Goal: Task Accomplishment & Management: Manage account settings

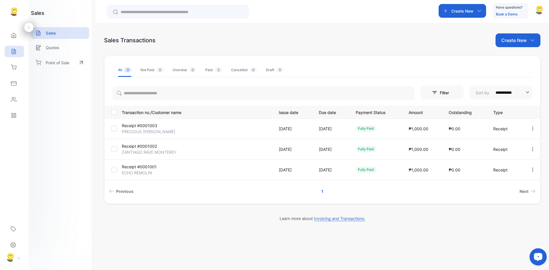
click at [525, 37] on p "Create New" at bounding box center [513, 40] width 25 height 7
click at [511, 81] on div "Receipt" at bounding box center [520, 76] width 40 height 11
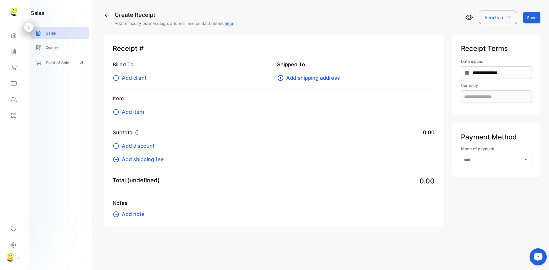
click at [134, 76] on span "Add client" at bounding box center [134, 78] width 25 height 8
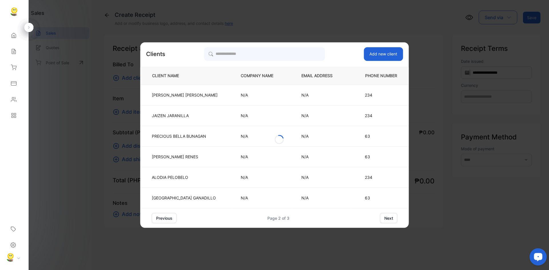
type input "**********"
click at [383, 217] on button "next" at bounding box center [388, 218] width 17 height 10
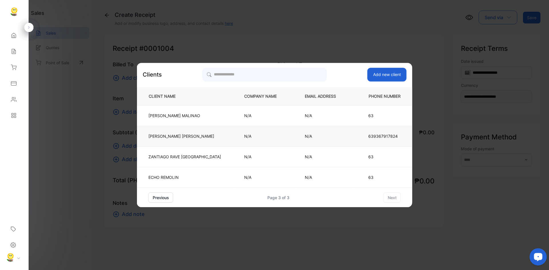
click at [214, 132] on td "[PERSON_NAME]" at bounding box center [186, 136] width 98 height 21
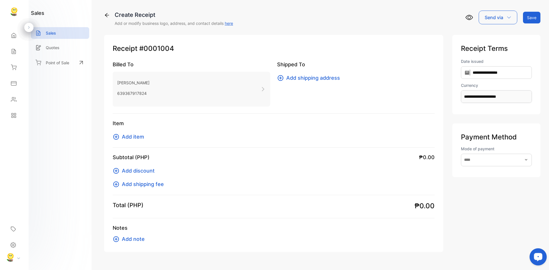
click at [286, 78] on span "Add shipping address" at bounding box center [313, 78] width 54 height 8
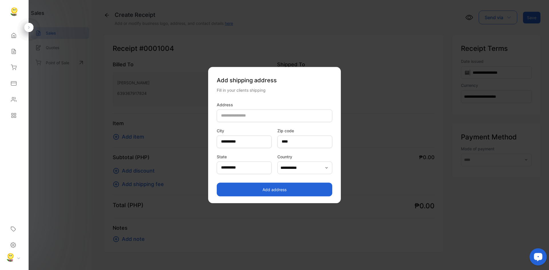
click at [252, 187] on button "Add address" at bounding box center [274, 190] width 115 height 14
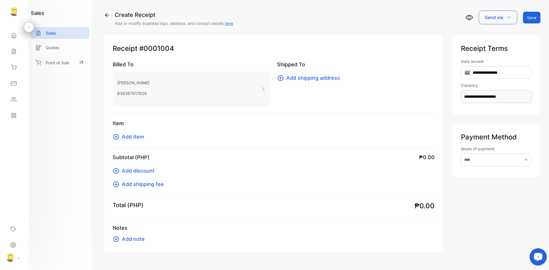
click at [134, 134] on span "Add item" at bounding box center [133, 137] width 22 height 8
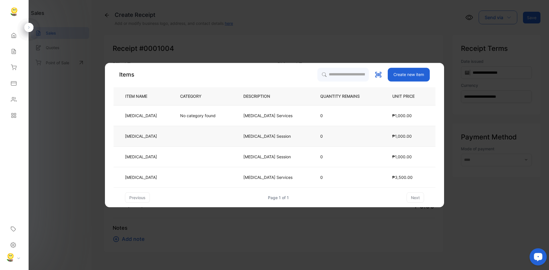
click at [134, 136] on td "[MEDICAL_DATA]" at bounding box center [141, 136] width 57 height 21
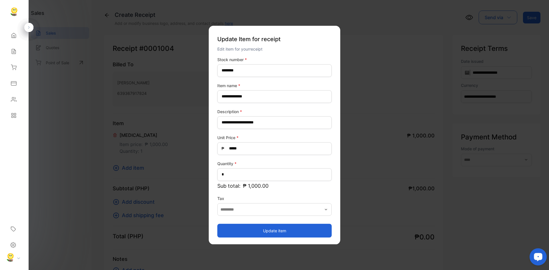
click at [289, 230] on button "Update item" at bounding box center [274, 231] width 114 height 14
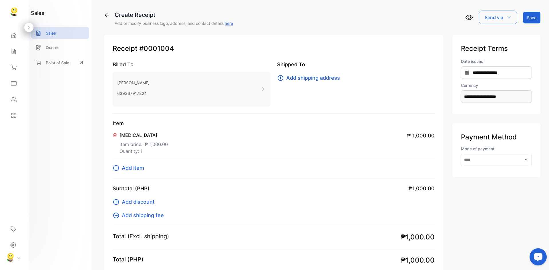
click at [528, 18] on button "Save" at bounding box center [531, 18] width 17 height 12
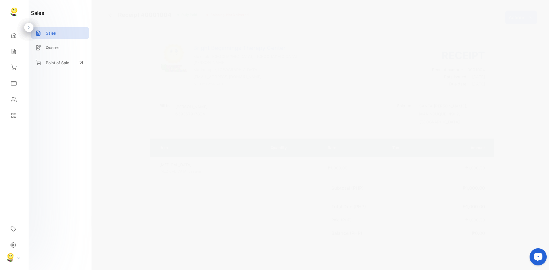
click at [512, 20] on p "Actions" at bounding box center [516, 17] width 17 height 7
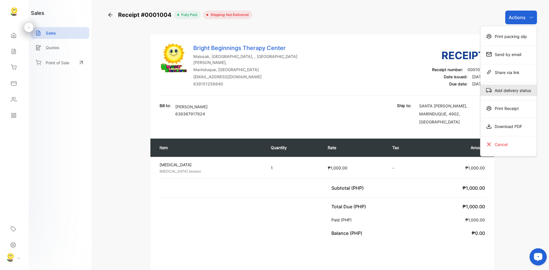
click at [500, 92] on div "Add delivery status" at bounding box center [508, 90] width 56 height 11
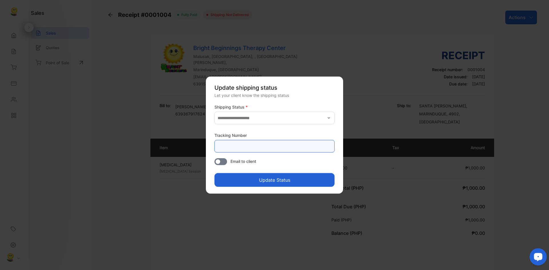
click at [283, 141] on Number-inputtracking "text" at bounding box center [274, 146] width 120 height 13
type Number-inputtracking "**********"
click at [276, 179] on button "Update Status" at bounding box center [274, 180] width 120 height 14
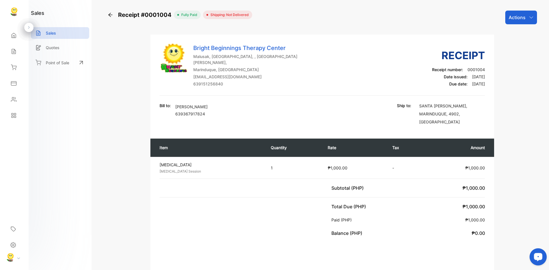
click at [529, 16] on icon "button" at bounding box center [531, 17] width 5 height 5
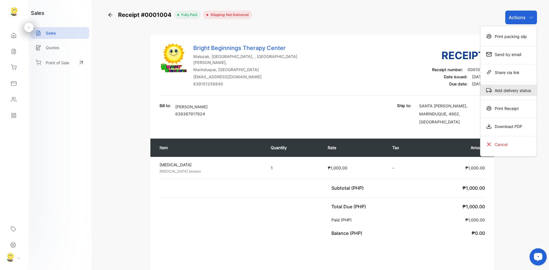
click at [507, 89] on div "Add delivery status" at bounding box center [508, 90] width 56 height 11
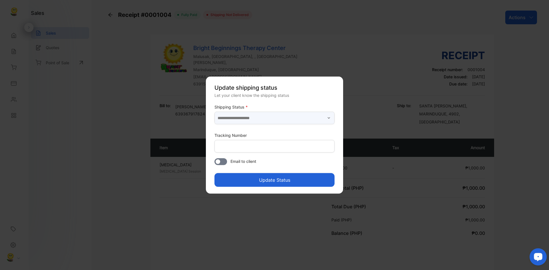
click at [320, 116] on input "text" at bounding box center [274, 118] width 120 height 13
click at [237, 133] on p "Delivered" at bounding box center [275, 133] width 113 height 6
type input "*********"
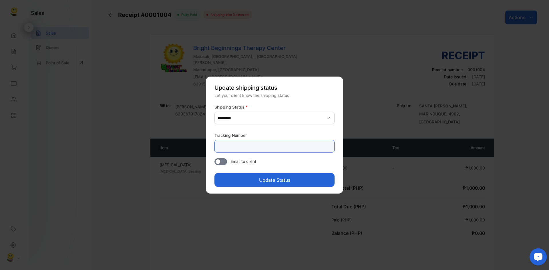
click at [239, 147] on Number-inputtracking "text" at bounding box center [274, 146] width 120 height 13
type Number-inputtracking "**********"
click at [266, 175] on button "Update Status" at bounding box center [274, 180] width 120 height 14
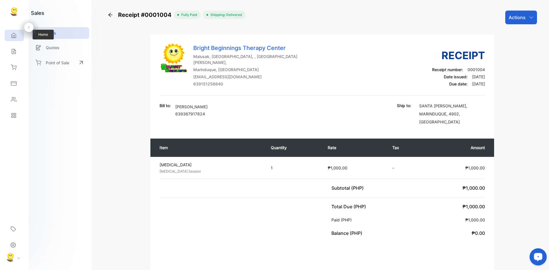
click at [11, 39] on div "Home" at bounding box center [14, 35] width 19 height 11
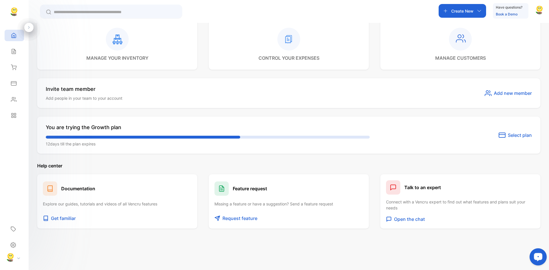
scroll to position [238, 0]
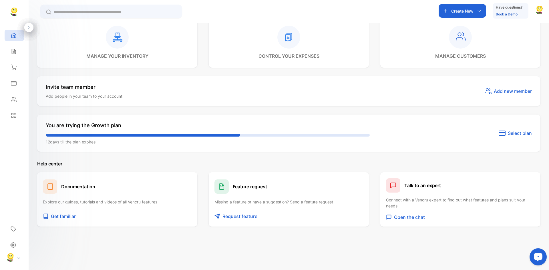
click at [512, 132] on span "Select plan" at bounding box center [519, 133] width 24 height 7
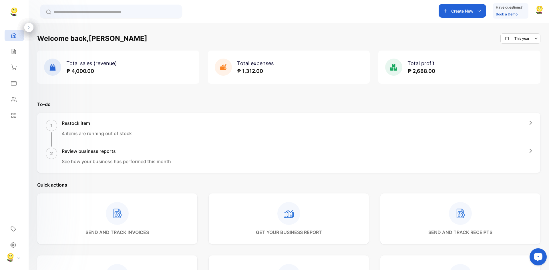
click at [477, 12] on icon "button" at bounding box center [479, 11] width 5 height 5
click at [518, 26] on div "Welcome back, [PERSON_NAME] This year Total sales (revenue) ₱ 4,000.00 Total ex…" at bounding box center [289, 158] width 520 height 270
click at [15, 101] on icon at bounding box center [14, 100] width 6 height 6
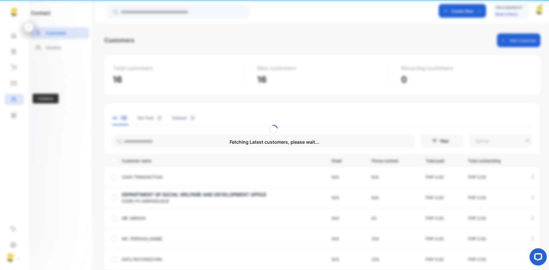
type input "**********"
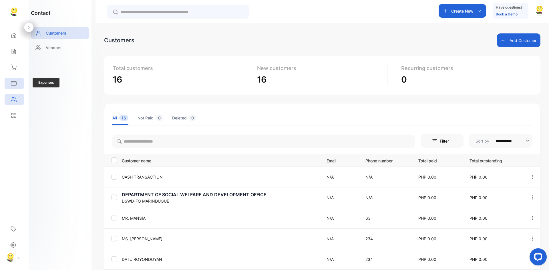
click at [16, 86] on div "Expenses" at bounding box center [14, 83] width 19 height 11
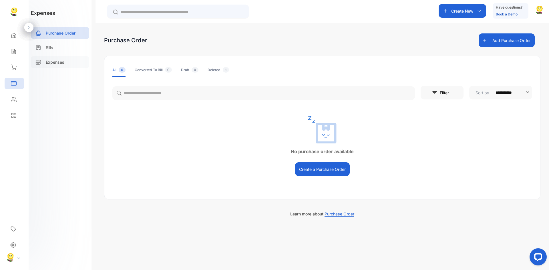
click at [56, 62] on p "Expenses" at bounding box center [55, 62] width 19 height 6
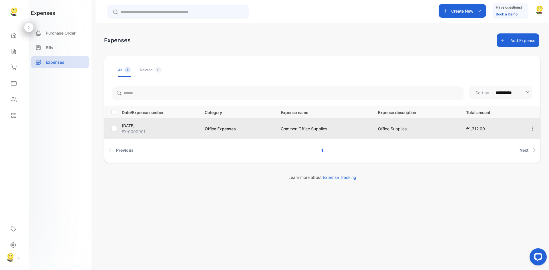
click at [194, 133] on p "EX-0000001" at bounding box center [160, 132] width 76 height 6
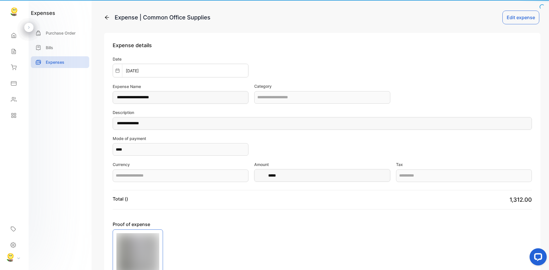
type input "**********"
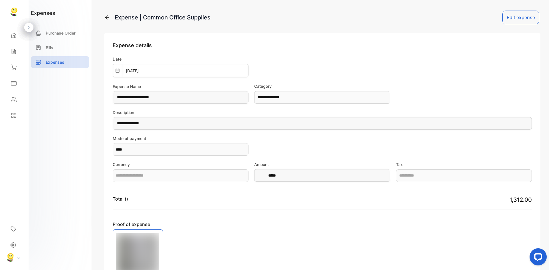
type input "**********"
click at [524, 18] on button "Edit expense" at bounding box center [520, 18] width 37 height 14
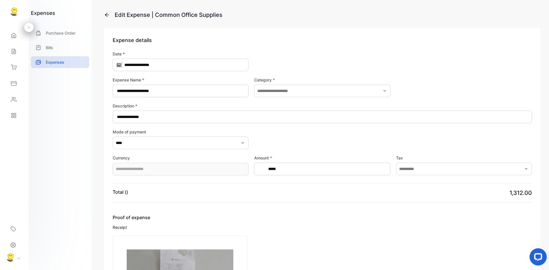
type input "**********"
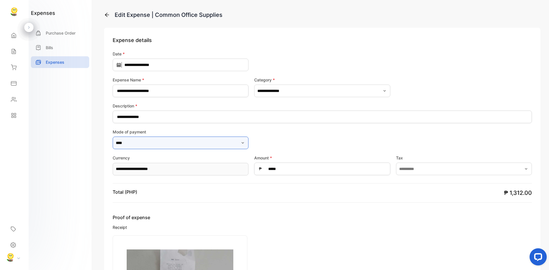
click at [225, 147] on input "****" at bounding box center [181, 143] width 136 height 13
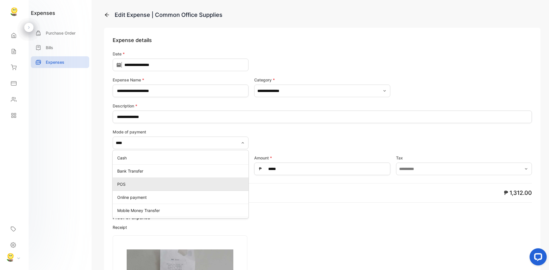
click at [139, 187] on p "POS" at bounding box center [181, 184] width 129 height 6
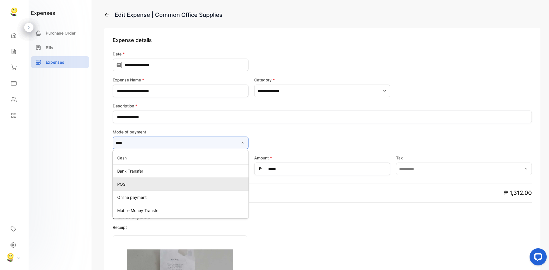
type input "***"
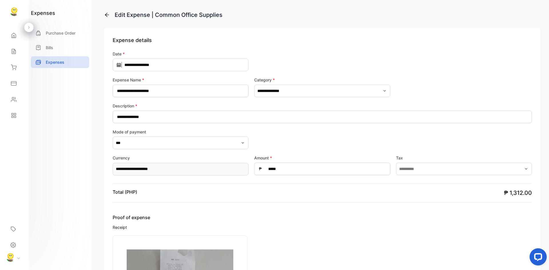
click at [241, 142] on icon "button" at bounding box center [242, 143] width 5 height 5
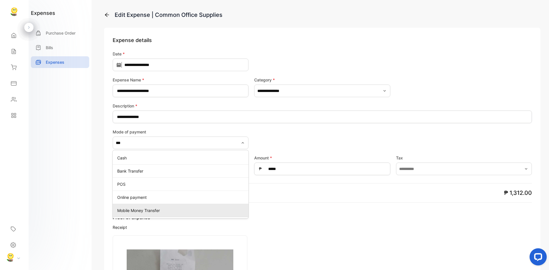
click at [134, 213] on p "Mobile Money Transfer" at bounding box center [181, 210] width 129 height 6
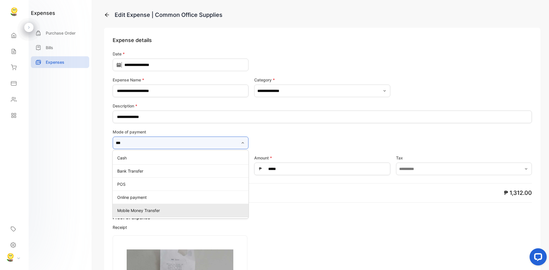
type input "**********"
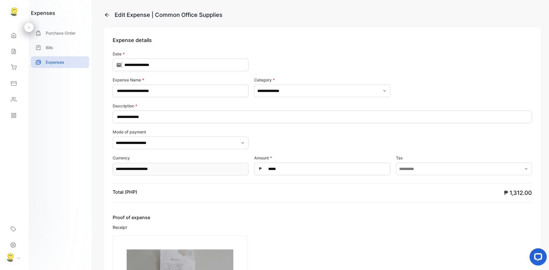
click at [243, 144] on icon "button" at bounding box center [242, 143] width 5 height 5
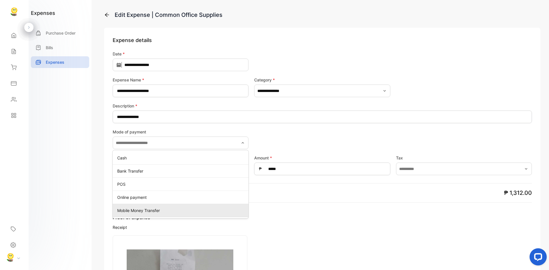
type input "**********"
click at [144, 208] on p "Mobile Money Transfer" at bounding box center [181, 210] width 129 height 6
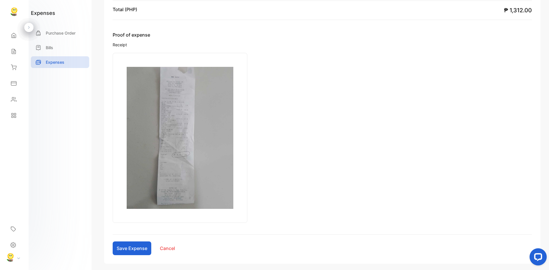
scroll to position [197, 0]
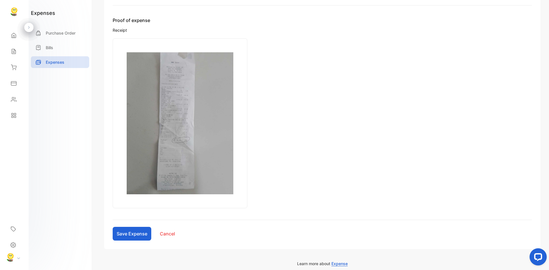
click at [135, 235] on button "Save Expense" at bounding box center [132, 234] width 39 height 14
type input "*"
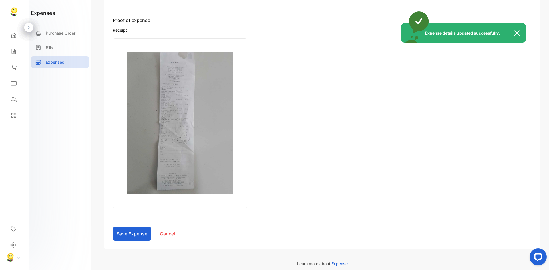
scroll to position [68, 0]
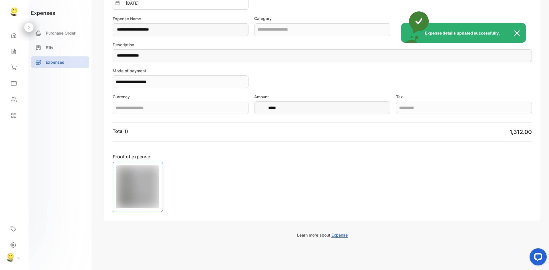
type input "**********"
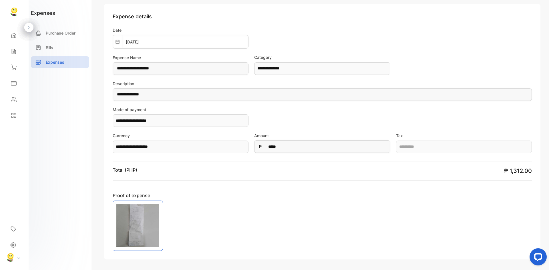
scroll to position [0, 0]
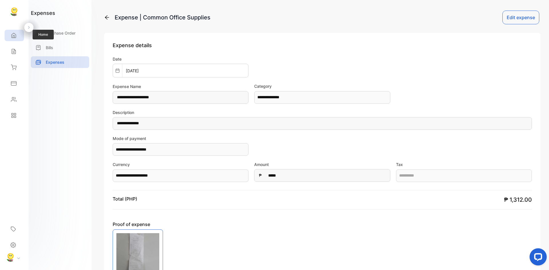
click at [9, 37] on div "Home" at bounding box center [12, 36] width 7 height 6
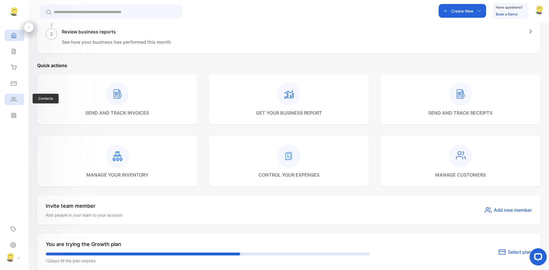
scroll to position [143, 0]
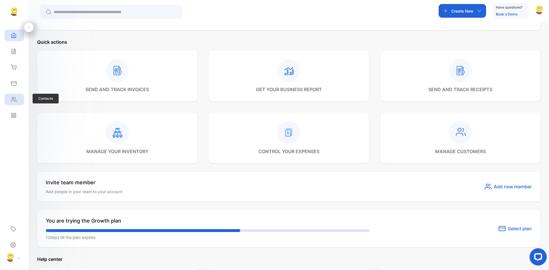
click at [14, 102] on icon at bounding box center [14, 100] width 6 height 6
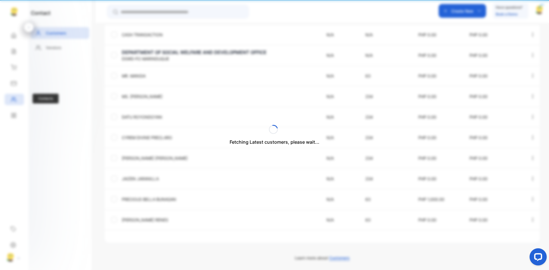
type input "**********"
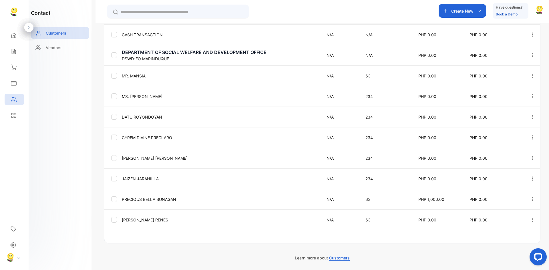
scroll to position [143, 0]
click at [531, 242] on icon "Next page" at bounding box center [532, 241] width 5 height 4
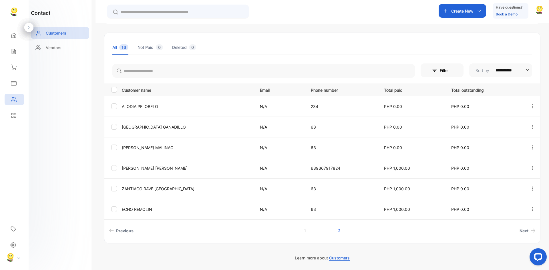
scroll to position [71, 0]
click at [311, 126] on p "63" at bounding box center [341, 127] width 61 height 6
click at [146, 125] on p "[PERSON_NAME]" at bounding box center [187, 127] width 131 height 6
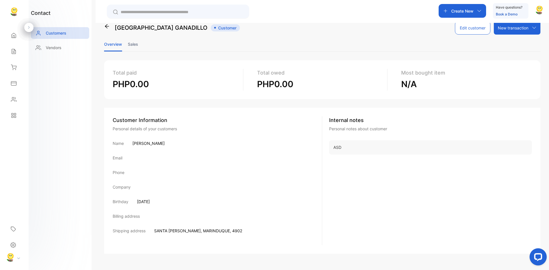
scroll to position [13, 0]
click at [107, 25] on icon at bounding box center [107, 26] width 4 height 4
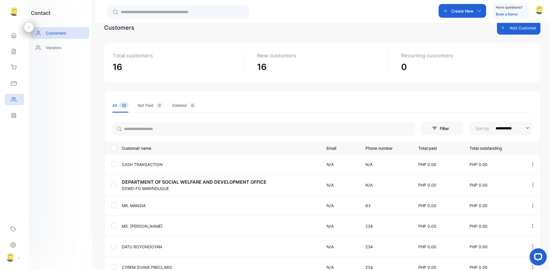
click at [13, 37] on icon at bounding box center [14, 35] width 4 height 5
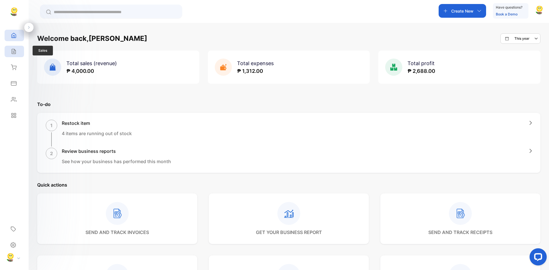
click at [13, 51] on icon at bounding box center [14, 51] width 4 height 5
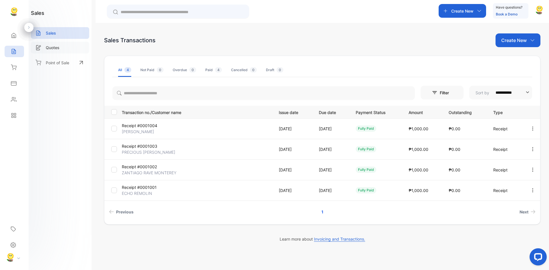
click at [61, 51] on div "Quotes" at bounding box center [60, 48] width 58 height 12
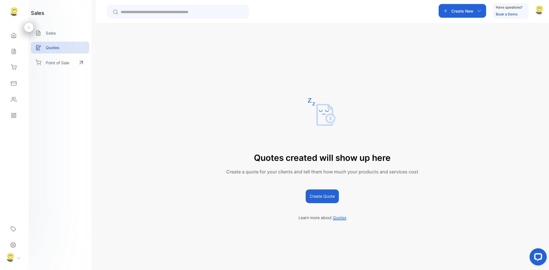
click at [321, 191] on button "Create Quote" at bounding box center [321, 196] width 33 height 14
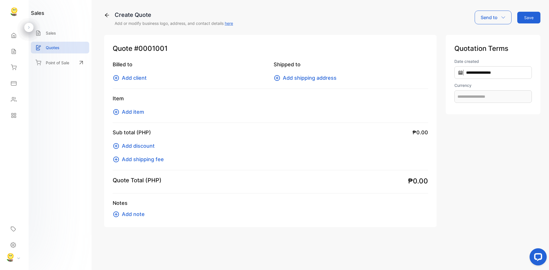
type input "**********"
click at [132, 76] on span "Add client" at bounding box center [134, 78] width 25 height 8
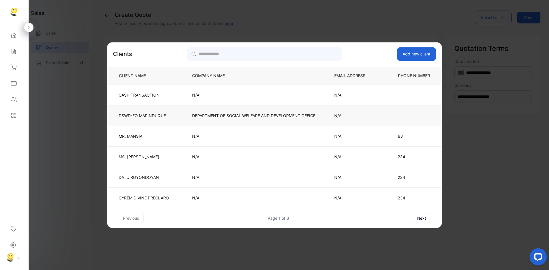
click at [219, 118] on p "DEPARTMENT OF SOCIAL WELFARE AND DEVELOPMENT OFFICE" at bounding box center [253, 116] width 123 height 6
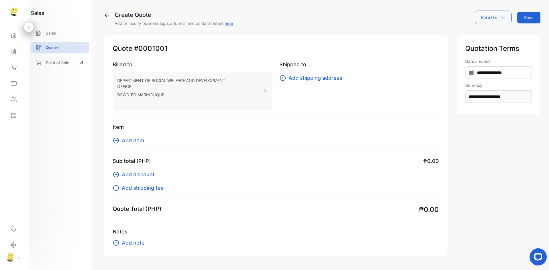
click at [129, 139] on span "Add item" at bounding box center [133, 141] width 22 height 8
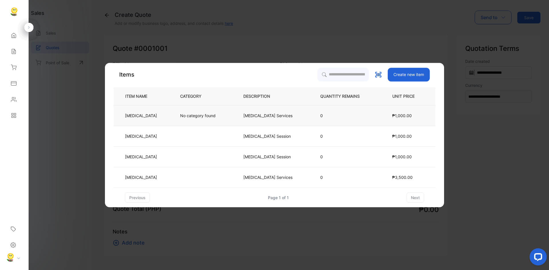
click at [133, 115] on p "[MEDICAL_DATA]" at bounding box center [141, 116] width 32 height 6
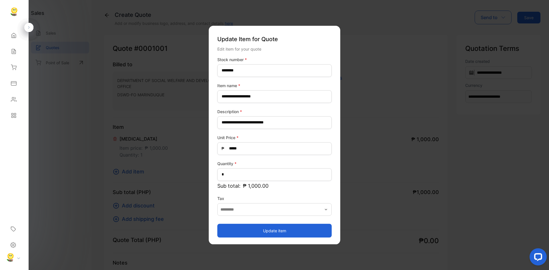
click at [267, 227] on button "Update item" at bounding box center [274, 231] width 114 height 14
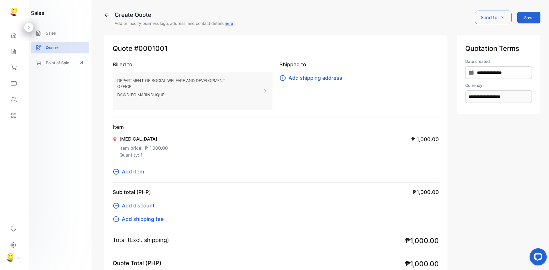
click at [131, 169] on span "Add item" at bounding box center [133, 172] width 22 height 8
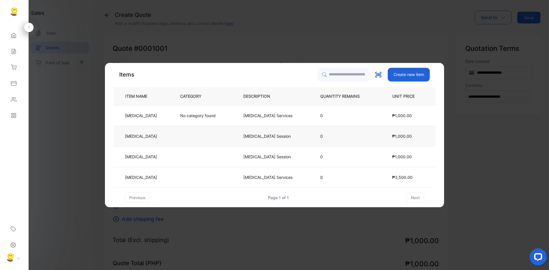
click at [125, 139] on p "[MEDICAL_DATA]" at bounding box center [141, 136] width 32 height 6
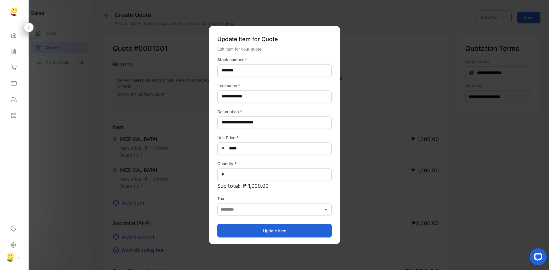
click at [282, 228] on button "Update item" at bounding box center [274, 231] width 114 height 14
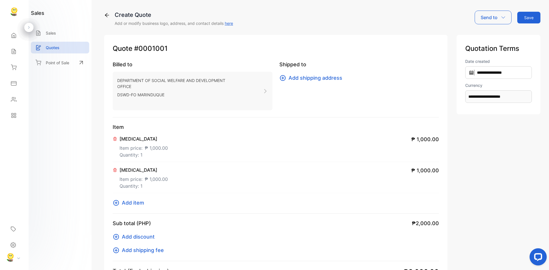
click at [137, 200] on span "Add item" at bounding box center [133, 203] width 22 height 8
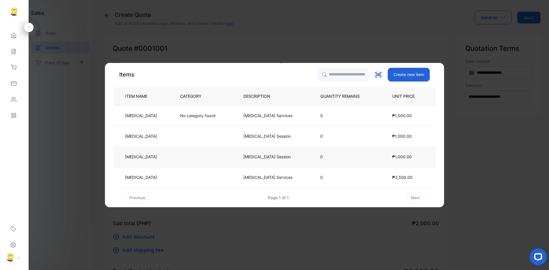
click at [134, 151] on td "[MEDICAL_DATA]" at bounding box center [141, 157] width 57 height 21
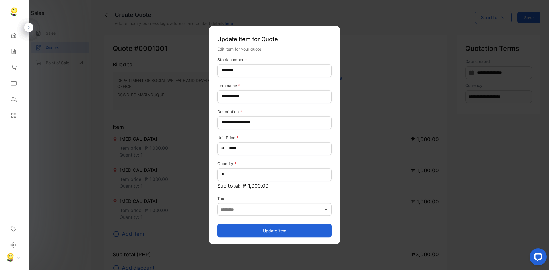
click at [266, 227] on button "Update item" at bounding box center [274, 231] width 114 height 14
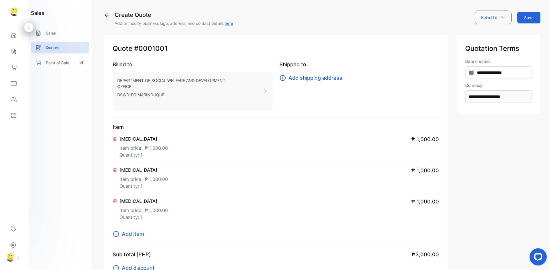
click at [134, 234] on span "Add item" at bounding box center [133, 234] width 22 height 8
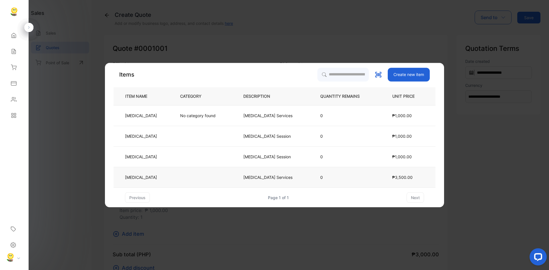
click at [149, 177] on p "[MEDICAL_DATA]" at bounding box center [141, 177] width 32 height 6
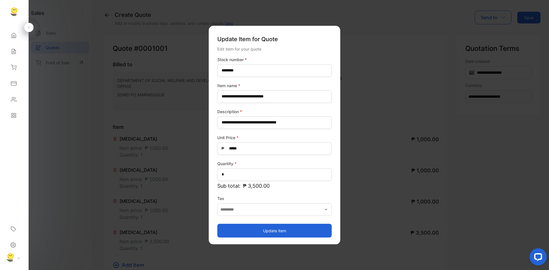
click at [276, 231] on button "Update item" at bounding box center [274, 231] width 114 height 14
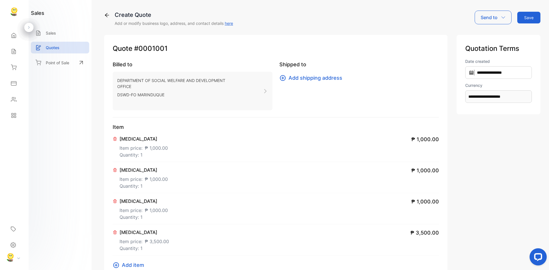
click at [291, 77] on span "Add shipping address" at bounding box center [315, 78] width 54 height 8
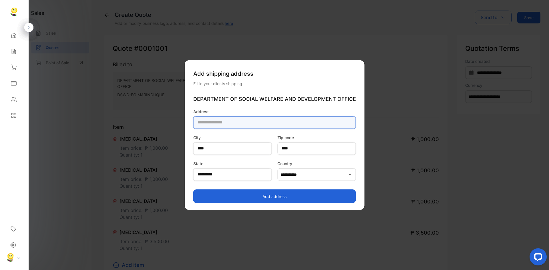
click at [234, 121] on input "text" at bounding box center [274, 122] width 163 height 13
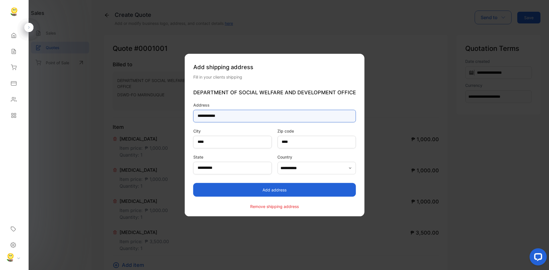
type input "**********"
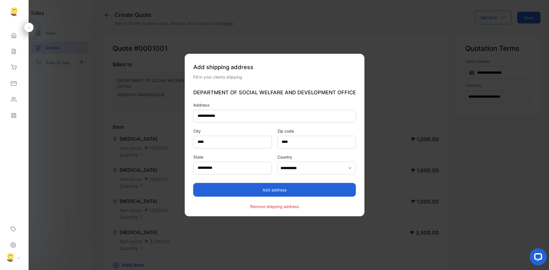
click at [273, 189] on button "Add address" at bounding box center [274, 190] width 163 height 14
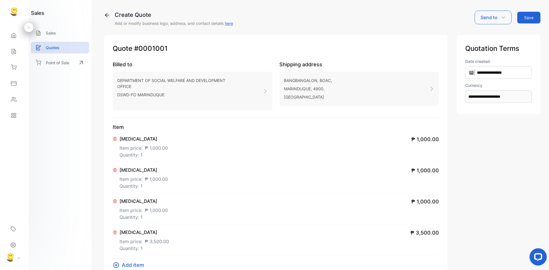
click at [522, 16] on button "Save" at bounding box center [528, 18] width 23 height 12
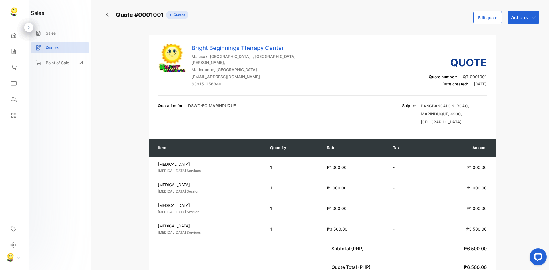
click at [471, 55] on h3 "Quote" at bounding box center [458, 62] width 58 height 15
click at [489, 17] on button "Edit quote" at bounding box center [487, 18] width 29 height 14
click at [452, 55] on h3 "Quote" at bounding box center [458, 62] width 58 height 15
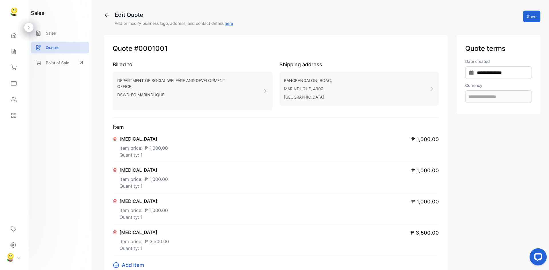
type input "**********"
click at [528, 14] on button "Save" at bounding box center [531, 17] width 17 height 12
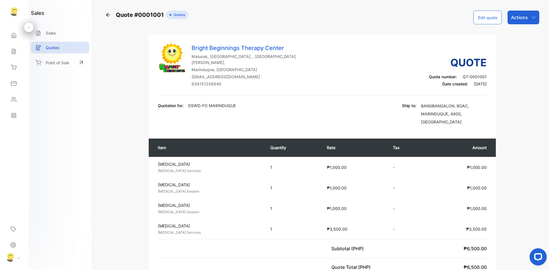
click at [521, 17] on p "Actions" at bounding box center [519, 17] width 17 height 7
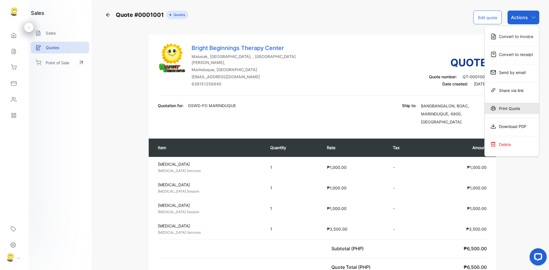
click at [511, 111] on div "Print Quote" at bounding box center [511, 108] width 54 height 11
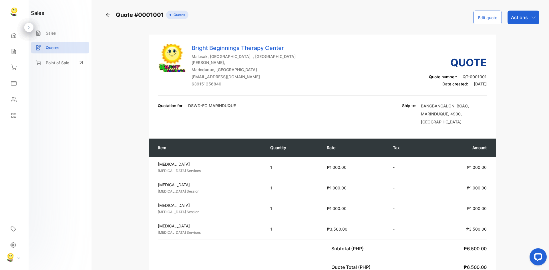
click at [527, 15] on div "Actions" at bounding box center [523, 18] width 32 height 14
click at [497, 35] on div "Convert to Invoice" at bounding box center [511, 36] width 54 height 11
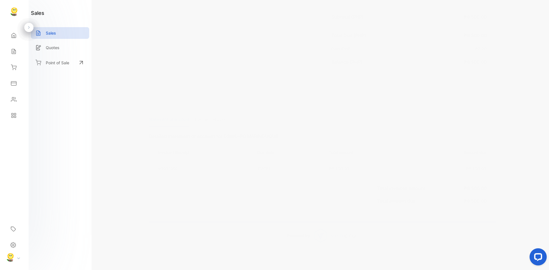
scroll to position [240, 0]
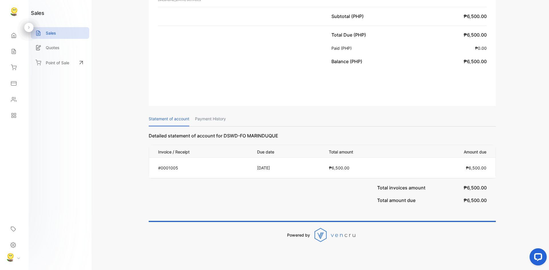
click at [403, 200] on div "Total invoices amount ₱6,500.00 Total amount due ₱6,500.00" at bounding box center [322, 194] width 347 height 31
click at [467, 191] on p "₱6,500.00" at bounding box center [474, 197] width 23 height 13
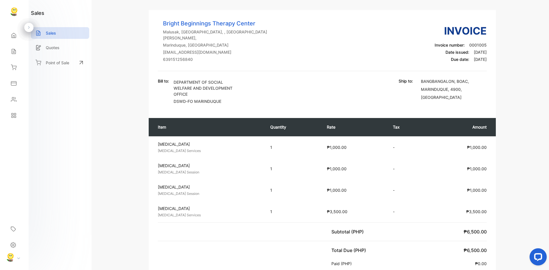
scroll to position [0, 0]
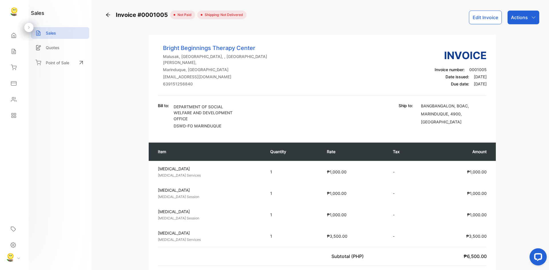
click at [522, 19] on p "Actions" at bounding box center [519, 17] width 17 height 7
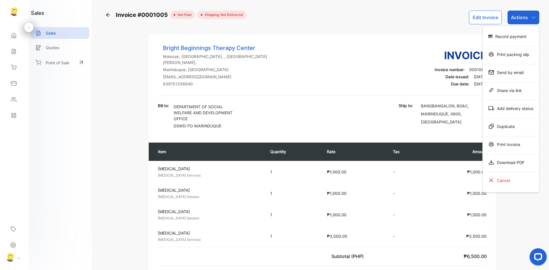
click at [507, 180] on div "Cancel" at bounding box center [510, 180] width 56 height 11
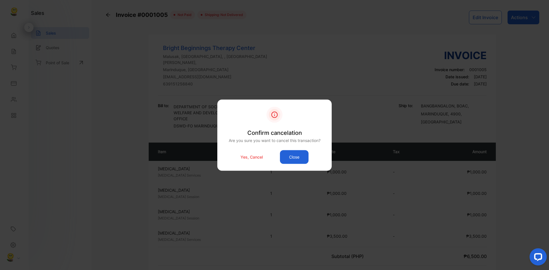
click at [254, 157] on p "Yes, Cancel" at bounding box center [251, 157] width 22 height 6
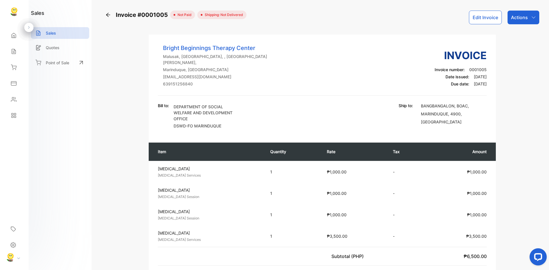
click at [528, 17] on div "Actions" at bounding box center [523, 18] width 32 height 14
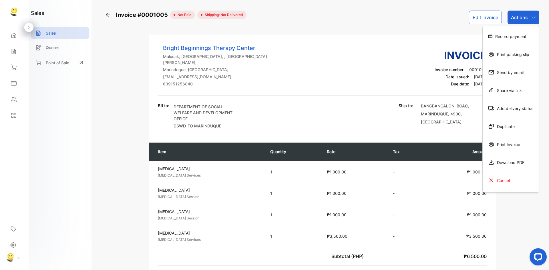
click at [508, 181] on div "Cancel" at bounding box center [510, 180] width 56 height 11
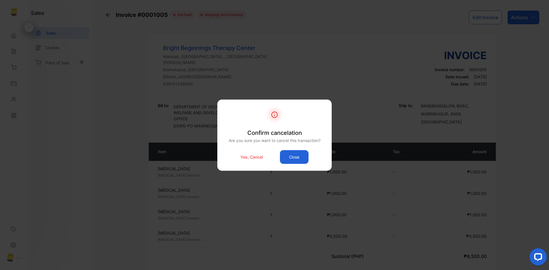
click at [255, 156] on p "Yes, Cancel" at bounding box center [251, 157] width 22 height 6
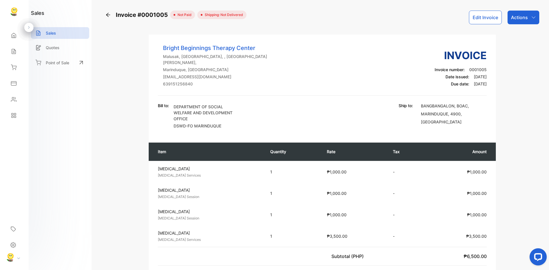
click at [491, 15] on button "Edit Invoice" at bounding box center [485, 18] width 33 height 14
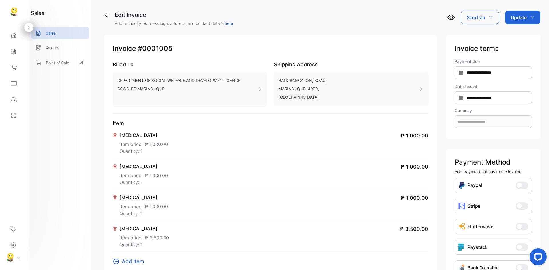
type input "**********"
click at [531, 13] on div "Update" at bounding box center [522, 18] width 35 height 14
click at [521, 54] on div "Draft" at bounding box center [523, 54] width 33 height 11
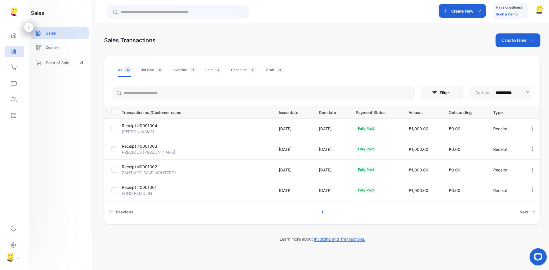
click at [208, 13] on input "text" at bounding box center [182, 12] width 123 height 6
click at [503, 37] on p "Create New" at bounding box center [513, 40] width 25 height 7
click at [513, 74] on div "Receipt" at bounding box center [520, 76] width 40 height 11
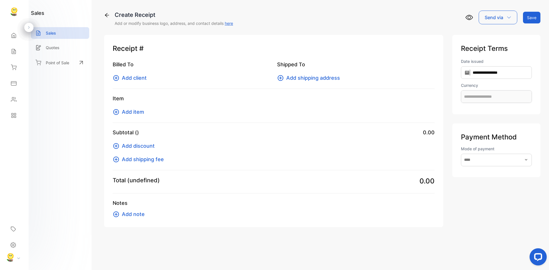
click at [129, 79] on span "Add client" at bounding box center [134, 78] width 25 height 8
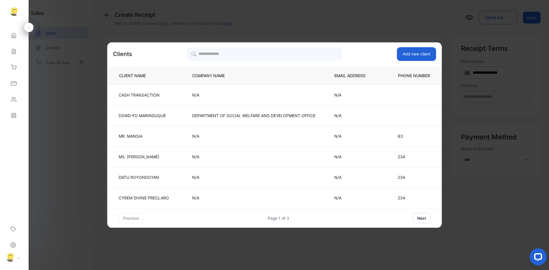
type input "**********"
click at [426, 214] on button "next" at bounding box center [421, 218] width 17 height 10
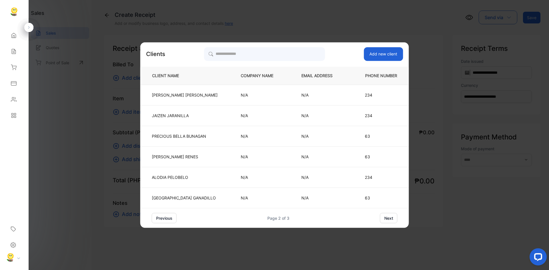
click at [183, 97] on p "[PERSON_NAME]" at bounding box center [185, 95] width 66 height 6
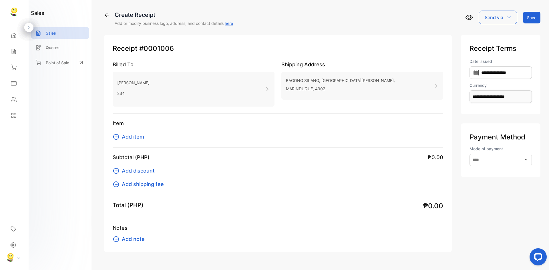
click at [135, 138] on span "Add item" at bounding box center [133, 137] width 22 height 8
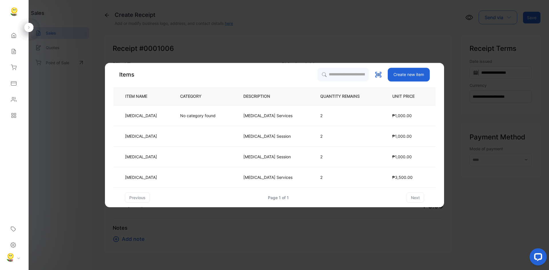
click at [131, 120] on td "[MEDICAL_DATA]" at bounding box center [141, 115] width 57 height 21
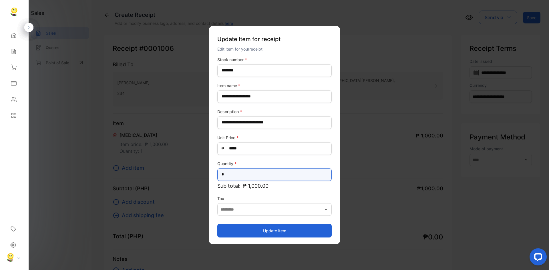
click at [247, 176] on input "*" at bounding box center [274, 174] width 114 height 13
type input "*"
click at [269, 227] on button "Update item" at bounding box center [274, 231] width 114 height 14
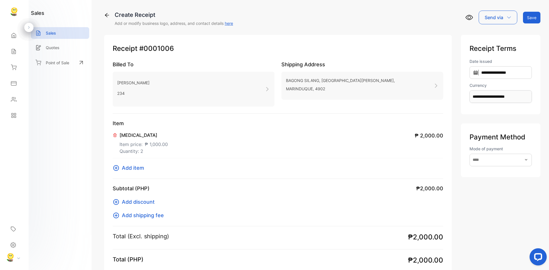
click at [528, 18] on button "Save" at bounding box center [531, 18] width 17 height 12
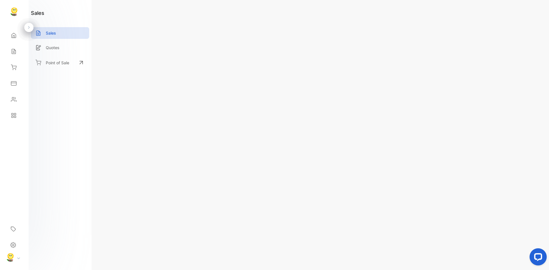
click at [530, 13] on div "Actions" at bounding box center [521, 18] width 32 height 14
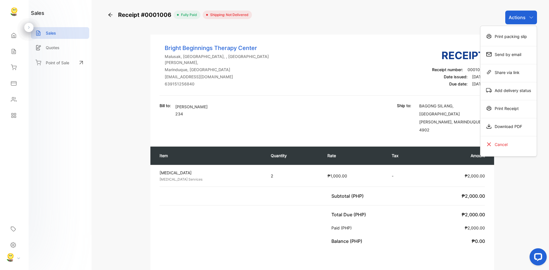
click at [500, 33] on div "Print packing slip" at bounding box center [508, 36] width 56 height 11
click at [523, 18] on p "Actions" at bounding box center [516, 17] width 17 height 7
click at [510, 94] on div "Add delivery status" at bounding box center [508, 90] width 56 height 11
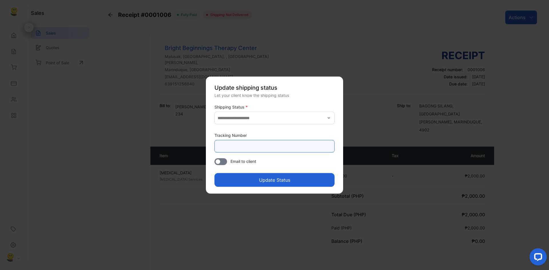
click at [262, 148] on Number-inputtracking "text" at bounding box center [274, 146] width 120 height 13
type Number-inputtracking "**********"
click at [214, 173] on button "Update Status" at bounding box center [274, 180] width 120 height 14
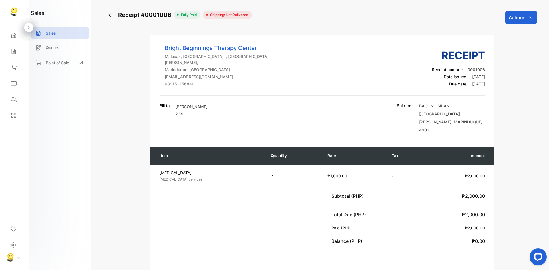
click at [525, 16] on div "Actions" at bounding box center [521, 18] width 32 height 14
click at [505, 92] on div "Add delivery status" at bounding box center [508, 90] width 56 height 11
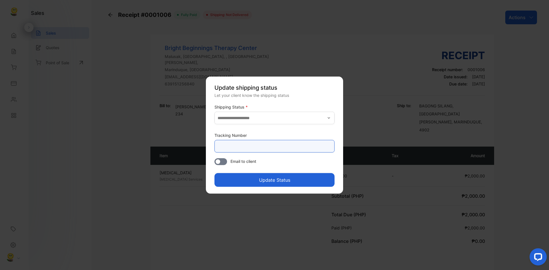
click at [327, 144] on Number-inputtracking "text" at bounding box center [274, 146] width 120 height 13
type Number-inputtracking "**********"
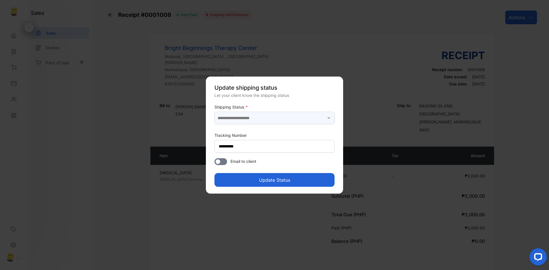
click at [308, 117] on input "text" at bounding box center [274, 118] width 120 height 13
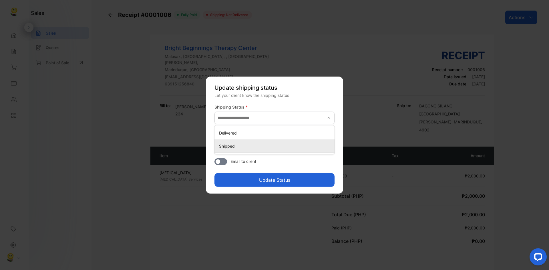
click at [232, 147] on p "Shipped" at bounding box center [275, 146] width 113 height 6
type input "*******"
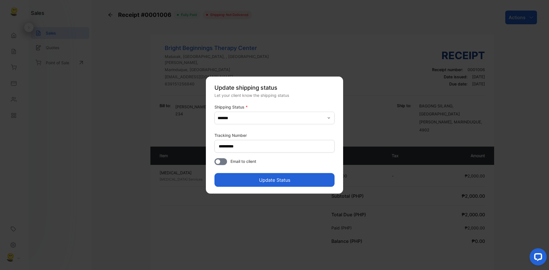
click at [262, 180] on button "Update Status" at bounding box center [274, 180] width 120 height 14
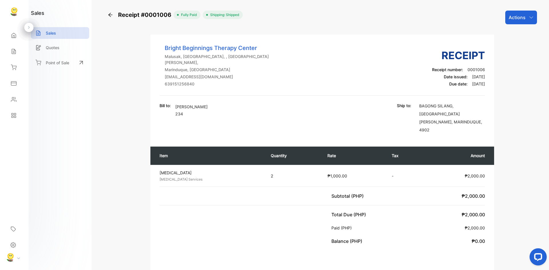
click at [530, 16] on icon "button" at bounding box center [531, 17] width 5 height 5
click at [509, 94] on div "Add delivery status" at bounding box center [508, 90] width 56 height 11
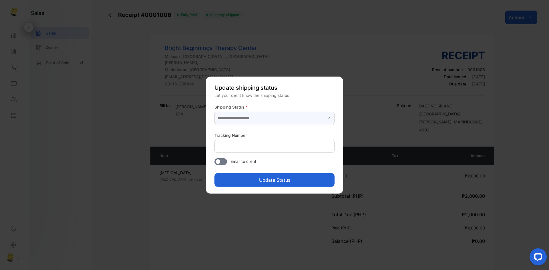
click at [330, 115] on input "text" at bounding box center [274, 118] width 120 height 13
click at [242, 135] on p "Delivered" at bounding box center [275, 133] width 113 height 6
type input "*********"
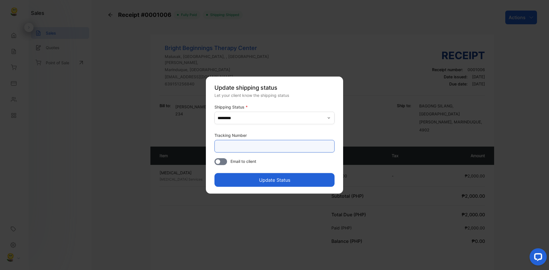
click at [281, 145] on Number-inputtracking "text" at bounding box center [274, 146] width 120 height 13
type Number-inputtracking "**********"
click at [279, 177] on button "Update Status" at bounding box center [274, 180] width 120 height 14
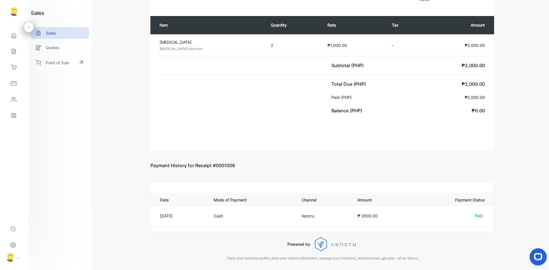
scroll to position [133, 0]
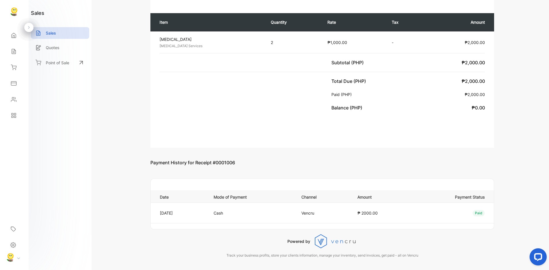
click at [316, 210] on p "Vencru" at bounding box center [323, 213] width 44 height 6
click at [323, 234] on icon at bounding box center [336, 241] width 43 height 14
